Goal: Find specific page/section: Find specific page/section

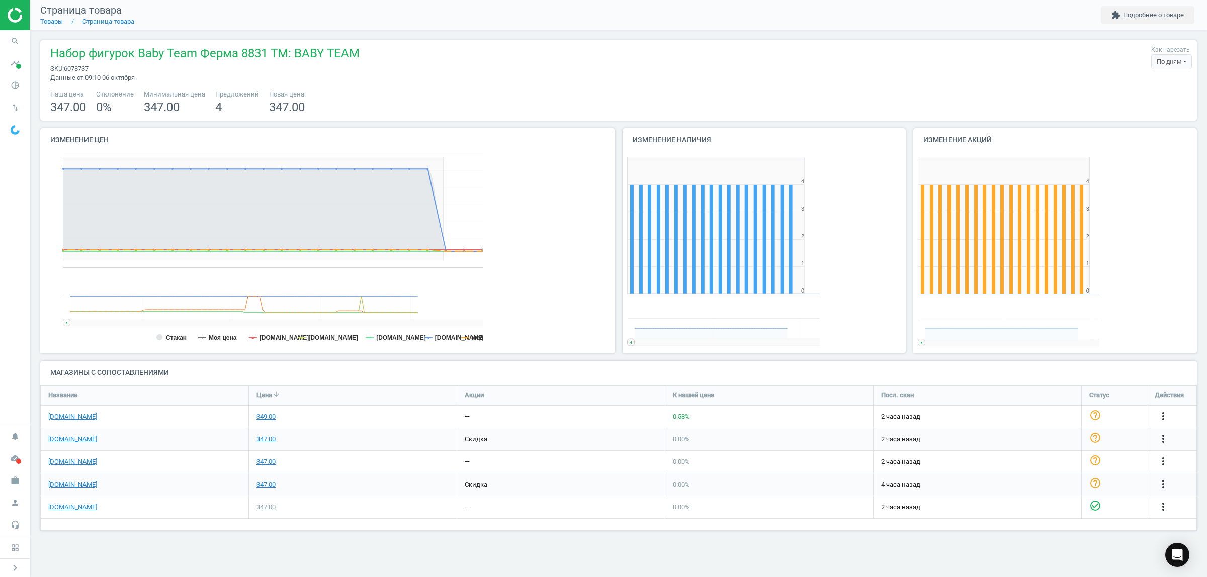
scroll to position [165, 1176]
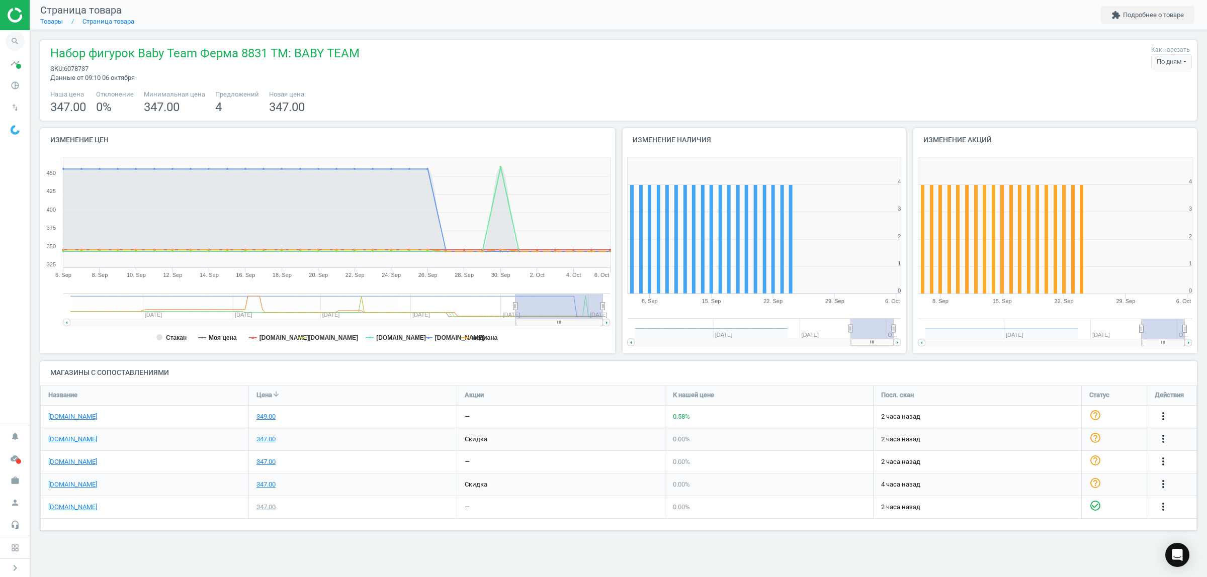
click at [19, 39] on icon "search" at bounding box center [15, 41] width 19 height 19
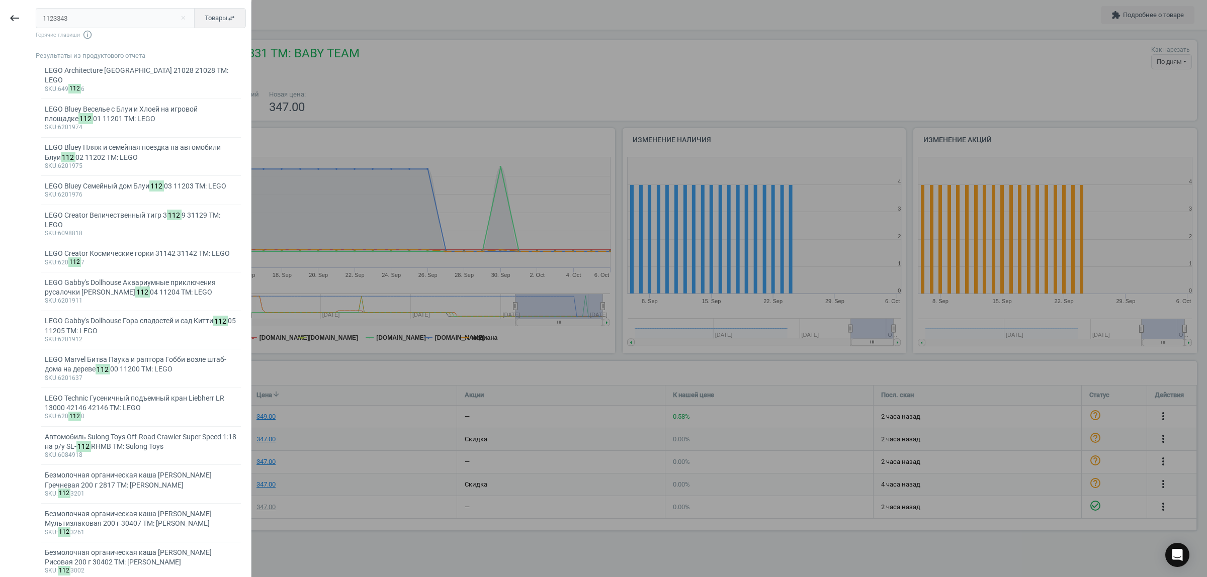
type input "1123343"
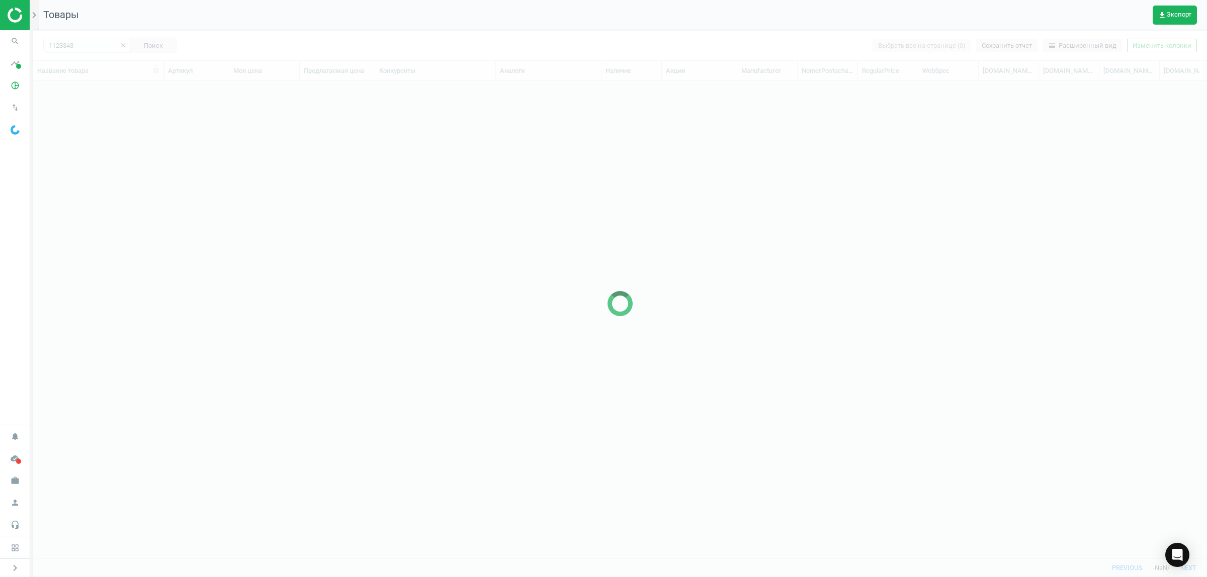
scroll to position [458, 1164]
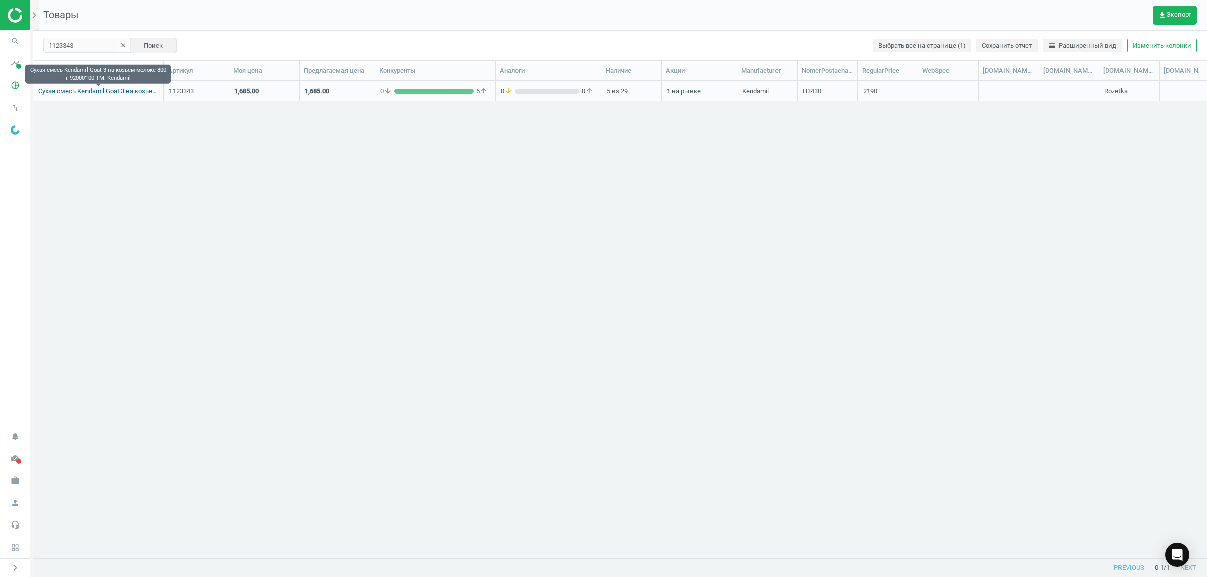
click at [120, 93] on link "Сухая смесь Kendamil Goat 3 на козьем молоке 800 г 92000100 TM: Kendamil" at bounding box center [98, 91] width 120 height 9
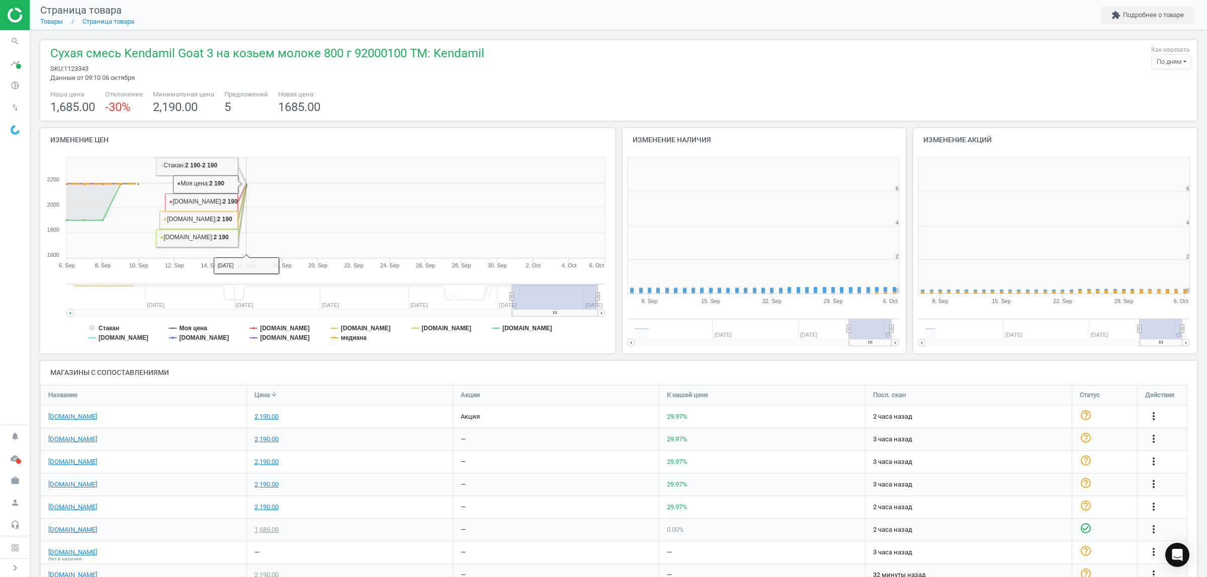
scroll to position [5, 5]
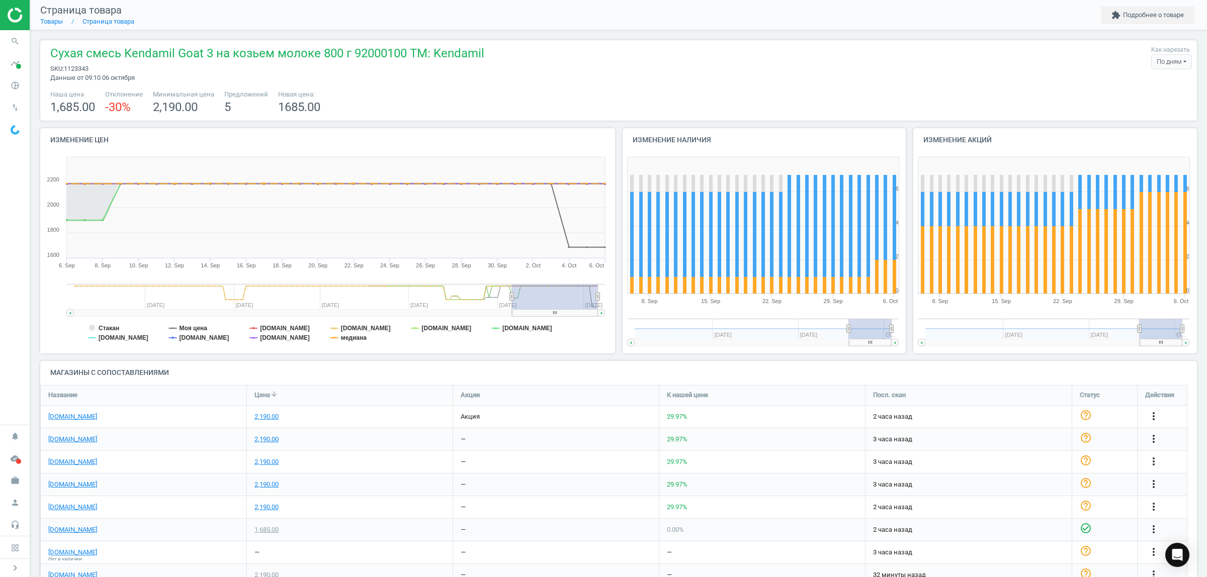
click at [80, 70] on span "1123343" at bounding box center [76, 69] width 25 height 8
copy span "1123343"
